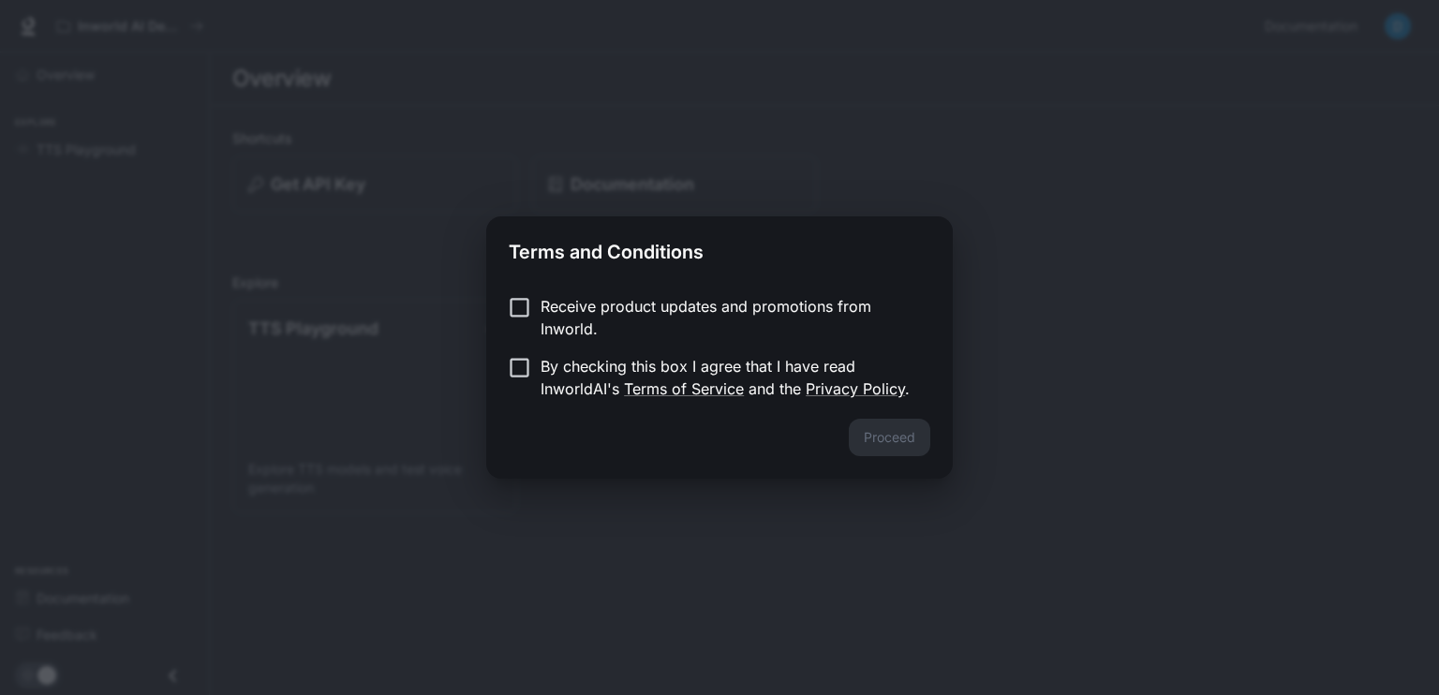
click at [542, 306] on p "Receive product updates and promotions from Inworld." at bounding box center [727, 317] width 375 height 45
click at [916, 441] on button "Proceed" at bounding box center [889, 437] width 81 height 37
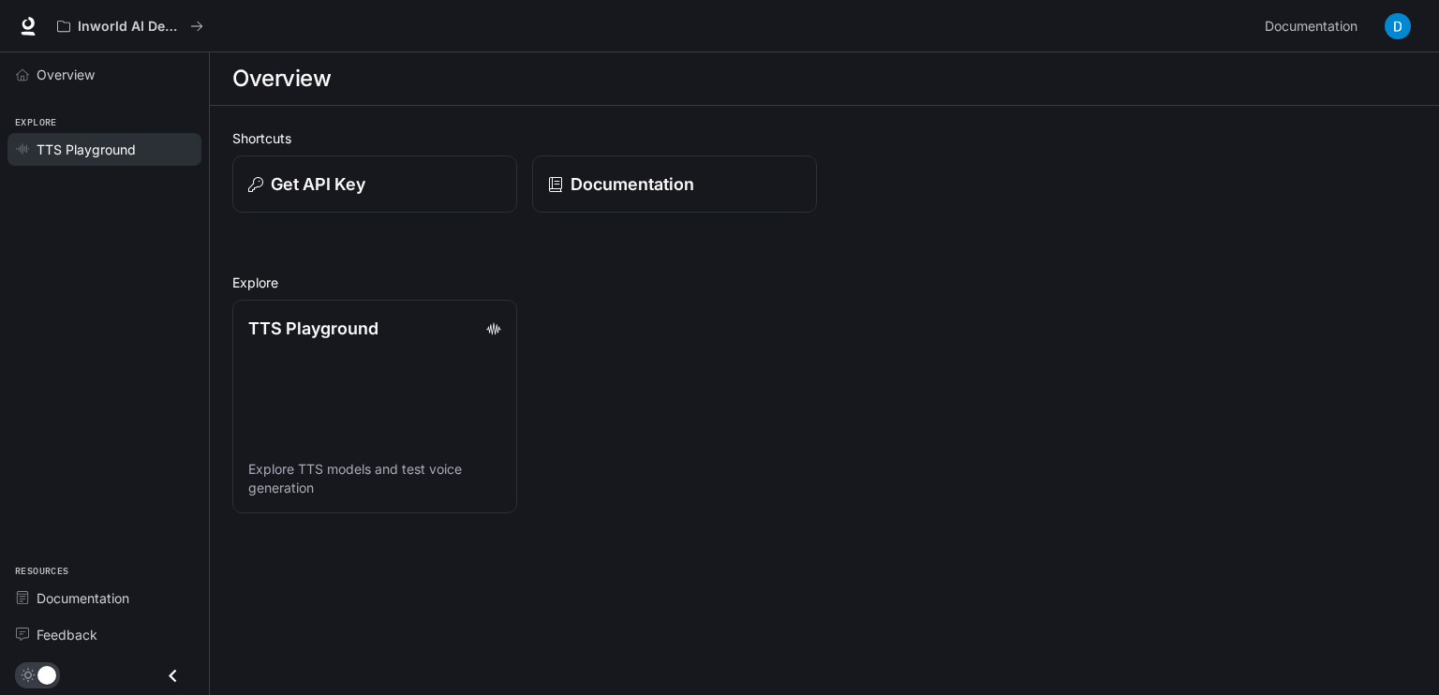
click at [116, 148] on span "TTS Playground" at bounding box center [86, 150] width 99 height 20
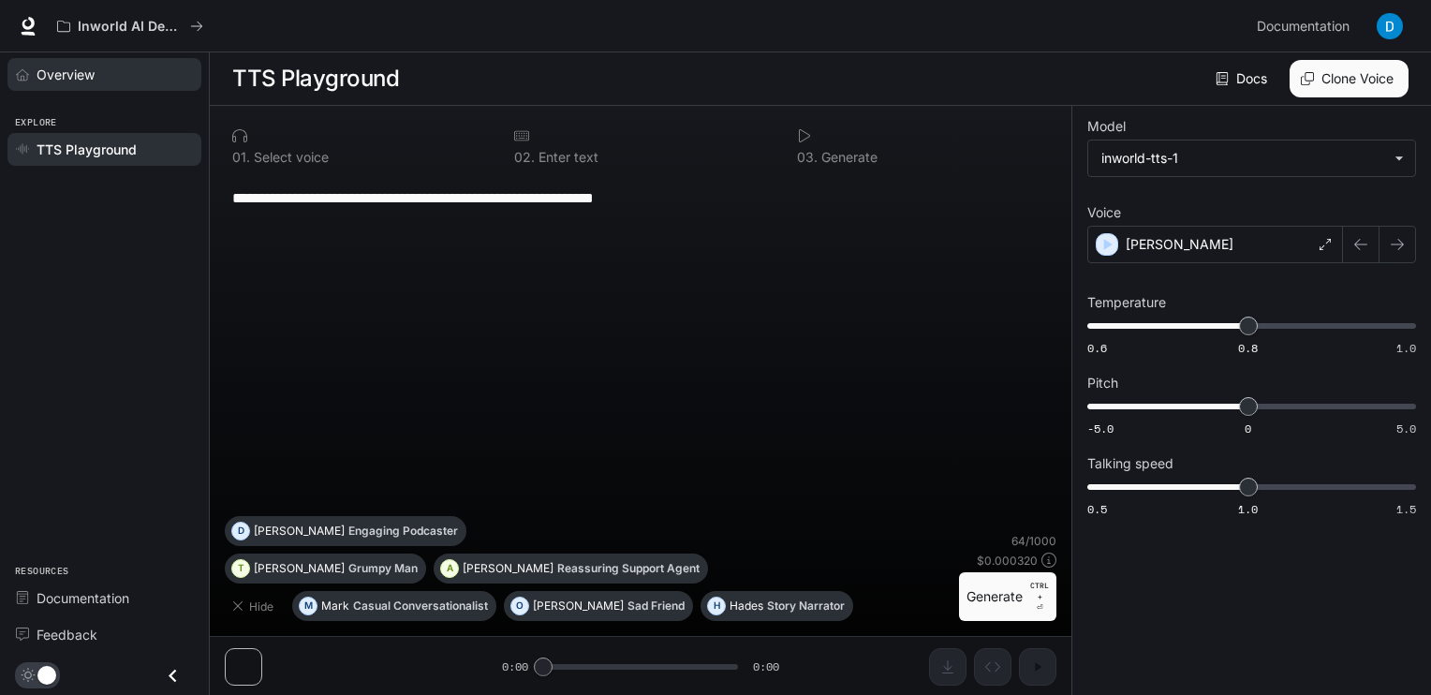
click at [35, 64] on link "Overview" at bounding box center [104, 74] width 194 height 33
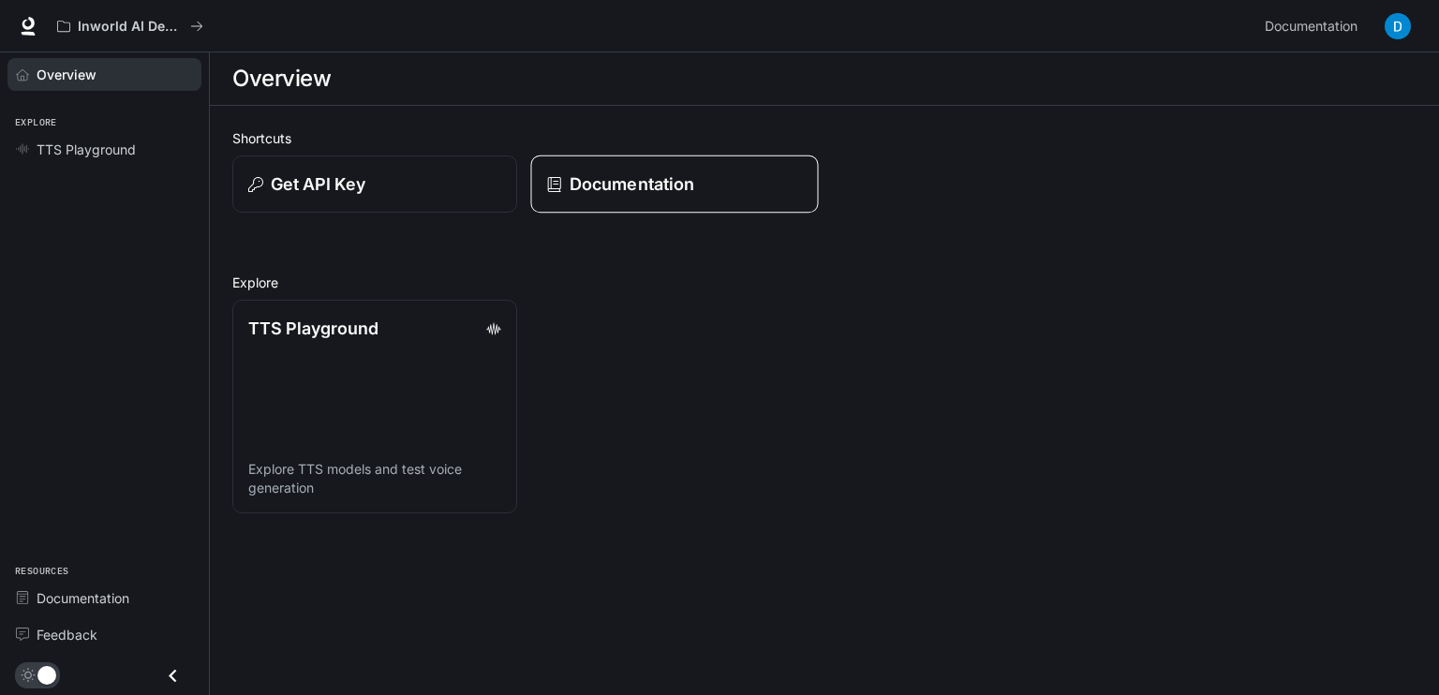
click at [701, 164] on link "Documentation" at bounding box center [674, 184] width 288 height 58
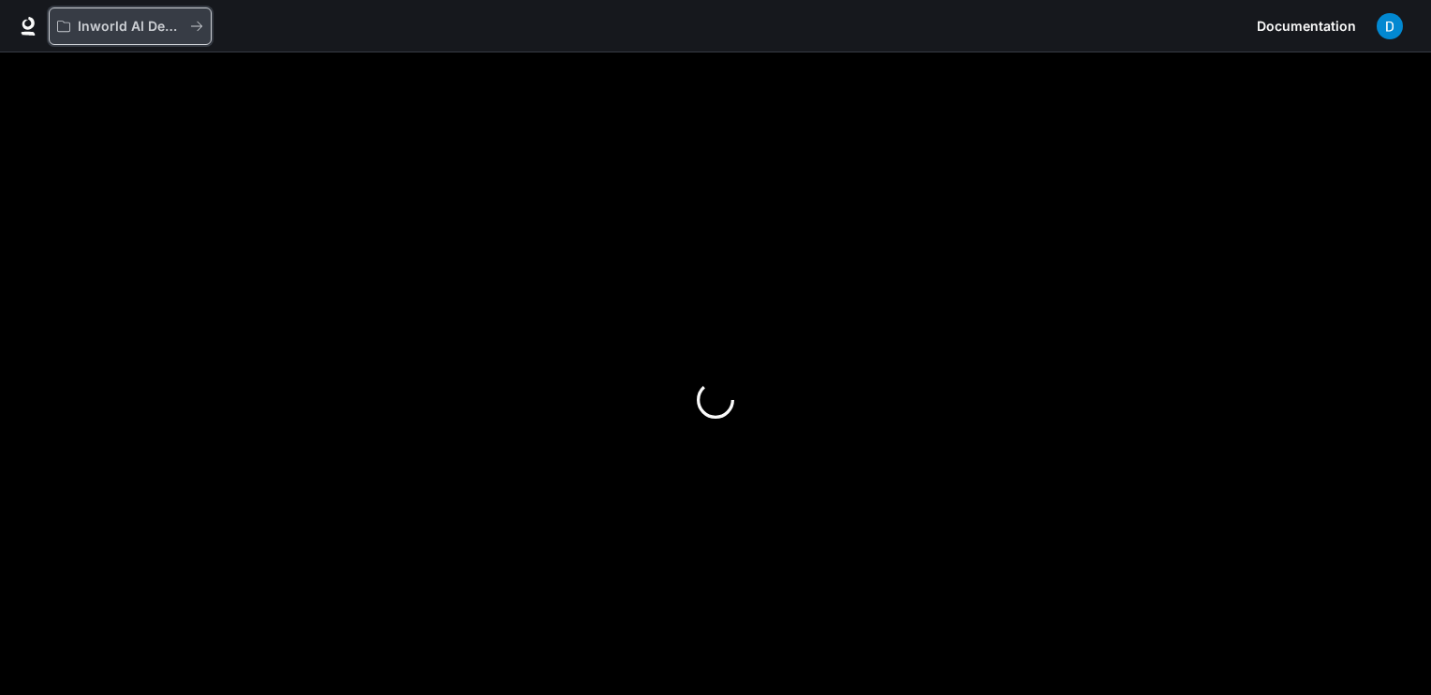
click at [124, 24] on p "Inworld AI Demos" at bounding box center [130, 27] width 105 height 16
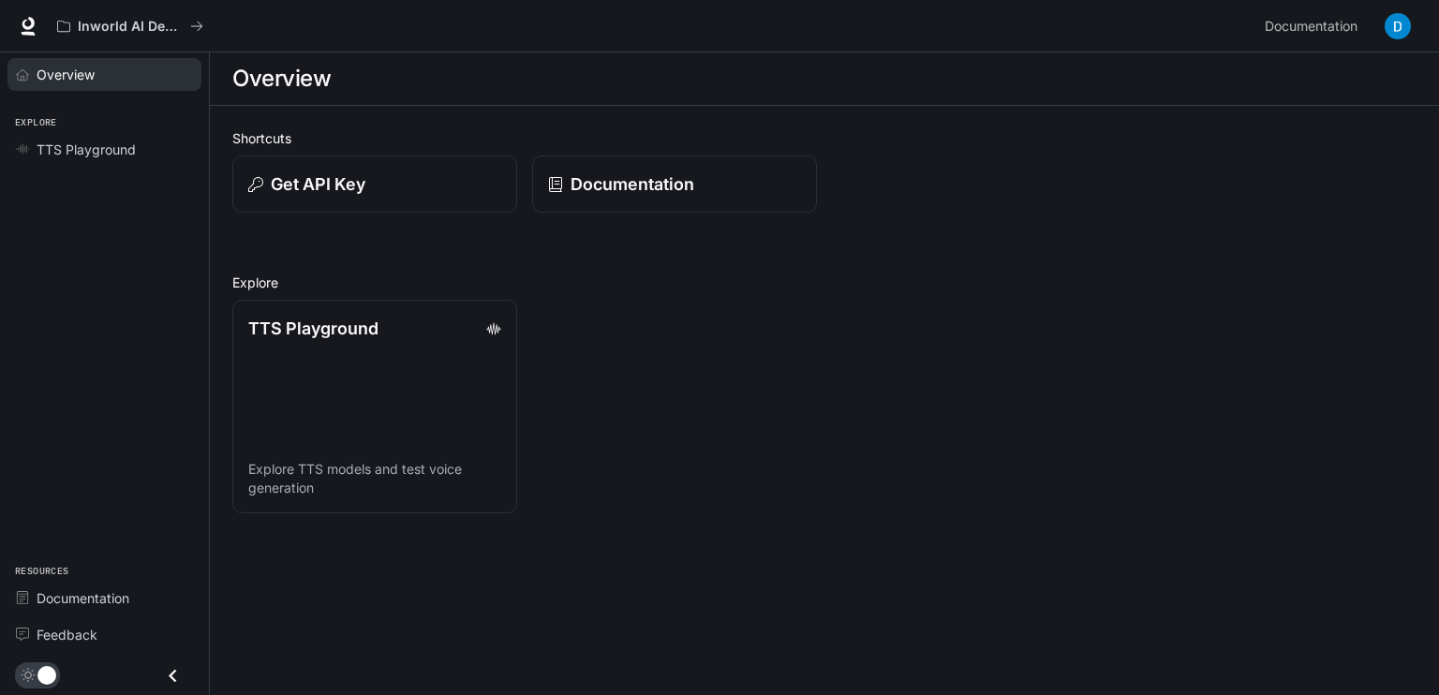
click at [135, 70] on div "Overview" at bounding box center [115, 75] width 156 height 20
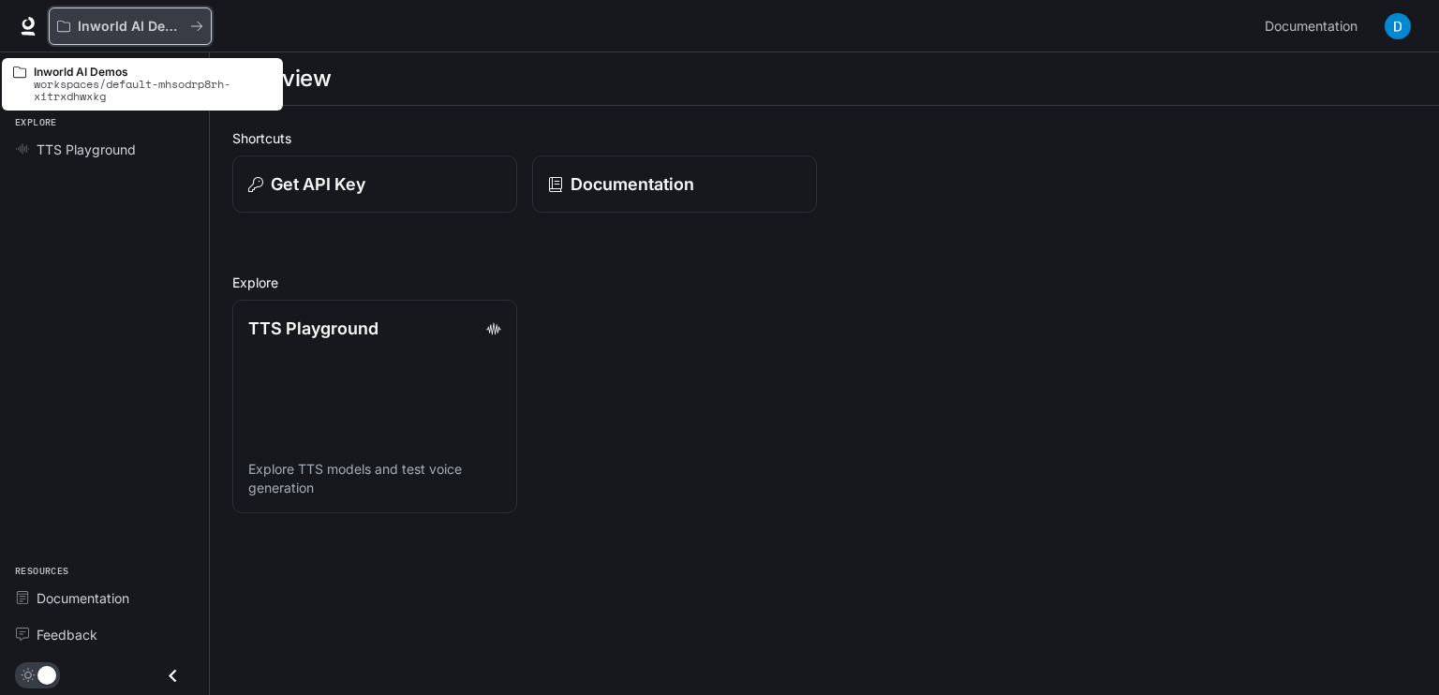
click at [170, 17] on button "Inworld AI Demos" at bounding box center [130, 25] width 163 height 37
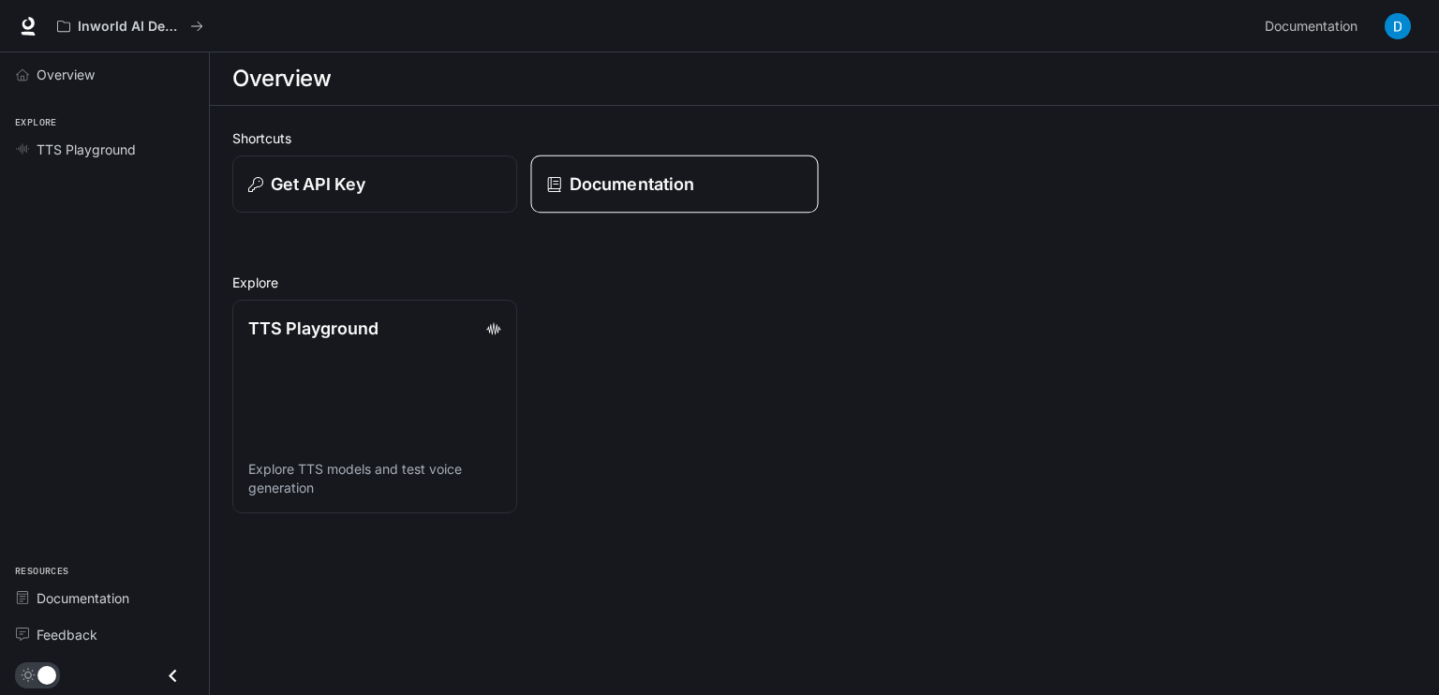
click at [684, 180] on p "Documentation" at bounding box center [632, 183] width 125 height 25
